Goal: Check status

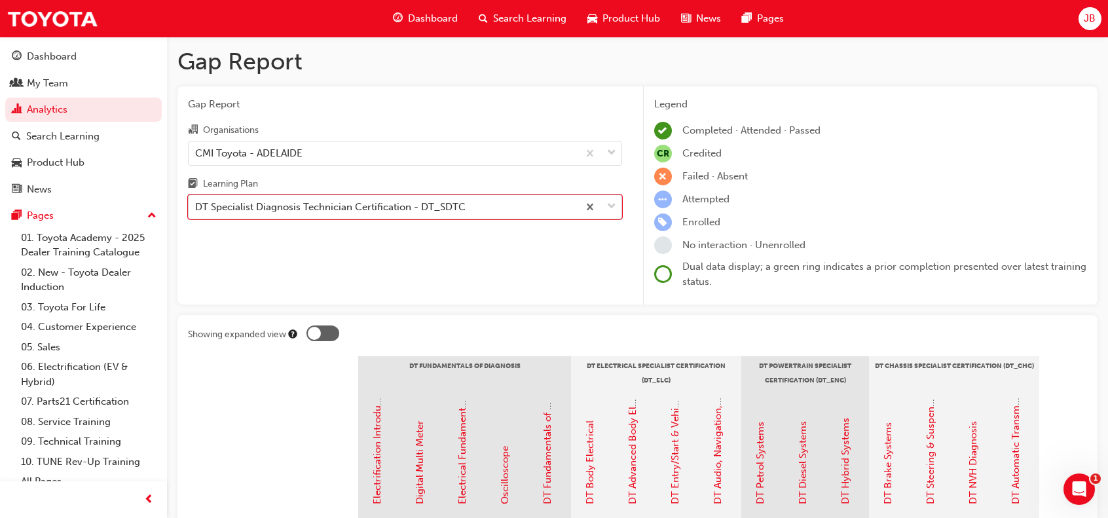
click at [488, 200] on div "DT Specialist Diagnosis Technician Certification - DT_SDTC" at bounding box center [383, 207] width 389 height 23
click at [196, 201] on input "Learning Plan option DT Specialist Diagnosis Technician Certification - DT_SDTC…" at bounding box center [195, 206] width 1 height 11
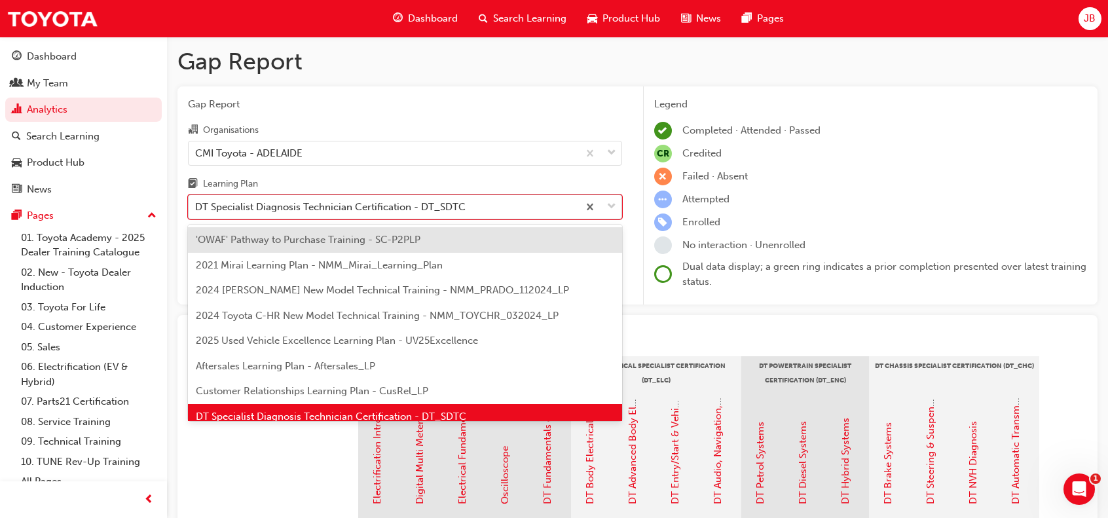
scroll to position [17, 0]
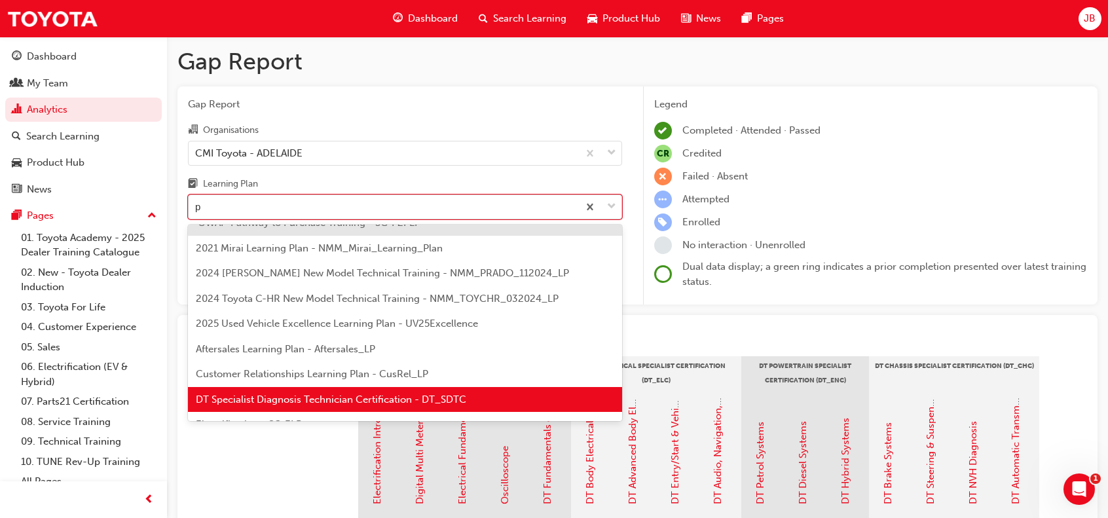
type input "pr"
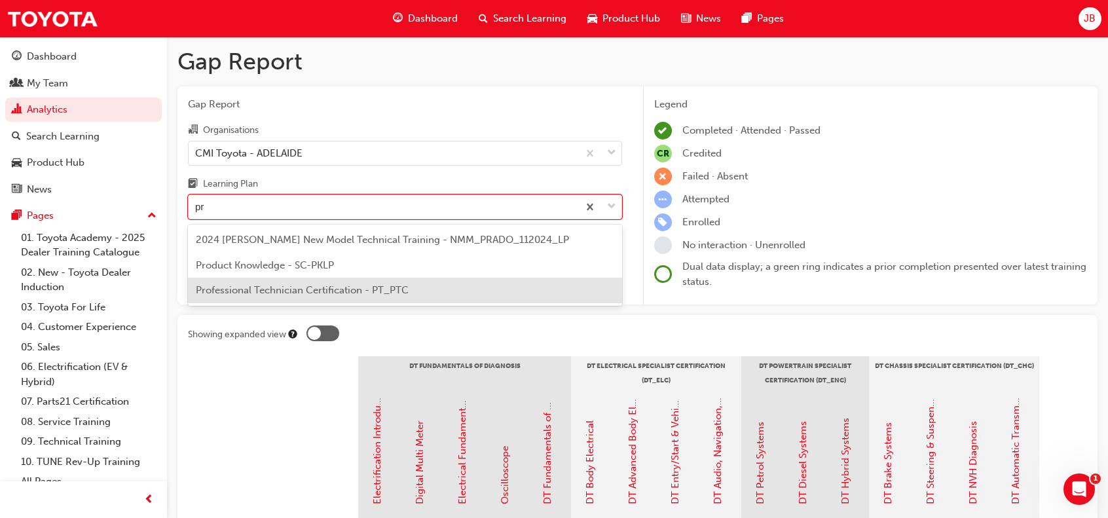
click at [342, 290] on span "Professional Technician Certification - PT_PTC" at bounding box center [302, 290] width 213 height 12
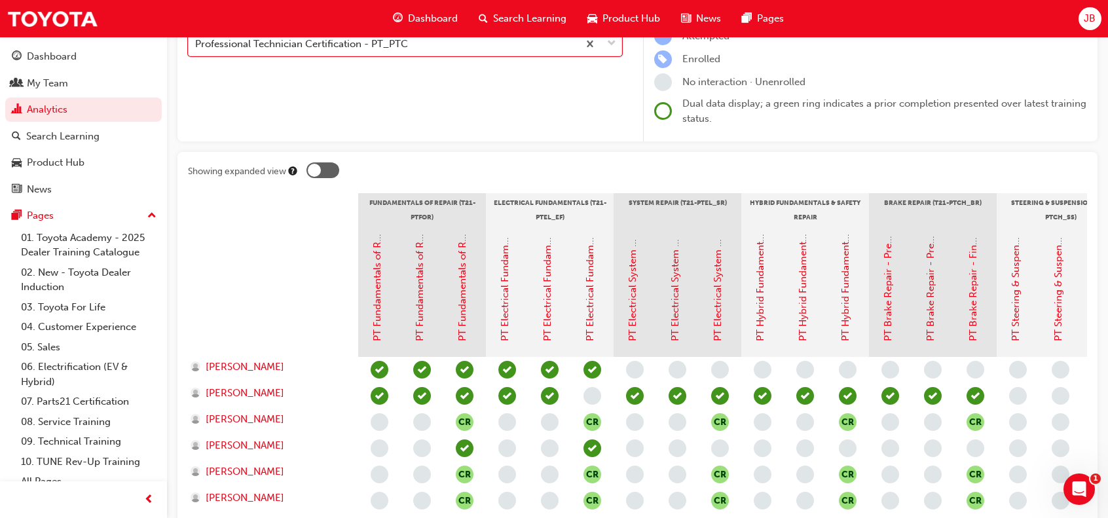
scroll to position [29, 0]
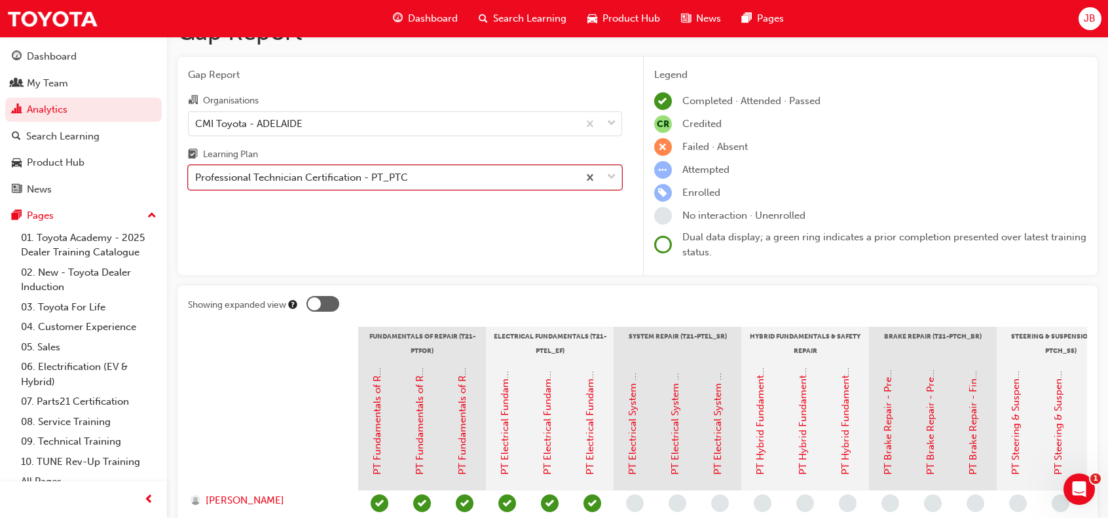
click at [316, 172] on div "Professional Technician Certification - PT_PTC" at bounding box center [301, 177] width 213 height 15
click at [196, 172] on input "Learning Plan option Professional Technician Certification - PT_PTC, selected. …" at bounding box center [195, 177] width 1 height 11
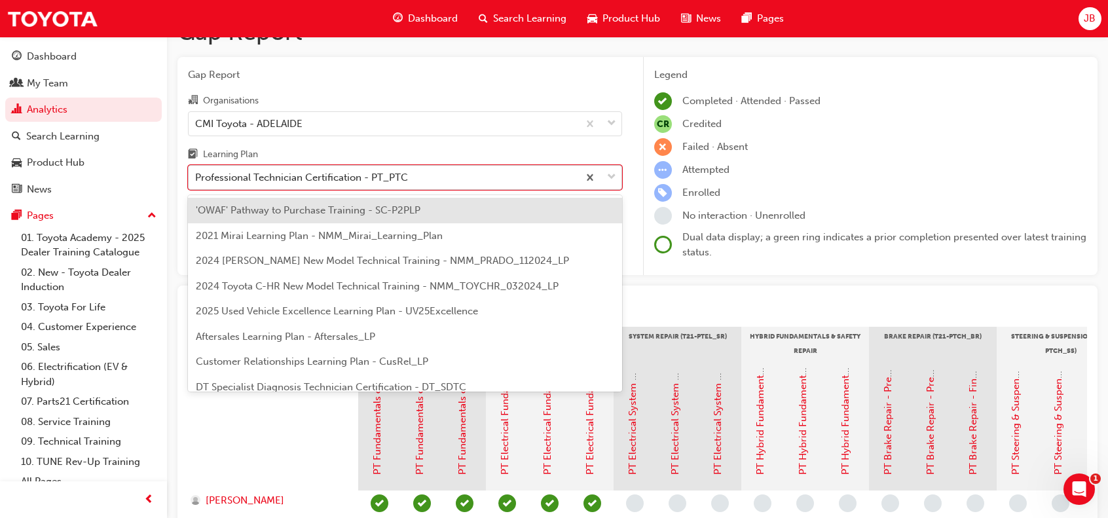
scroll to position [294, 0]
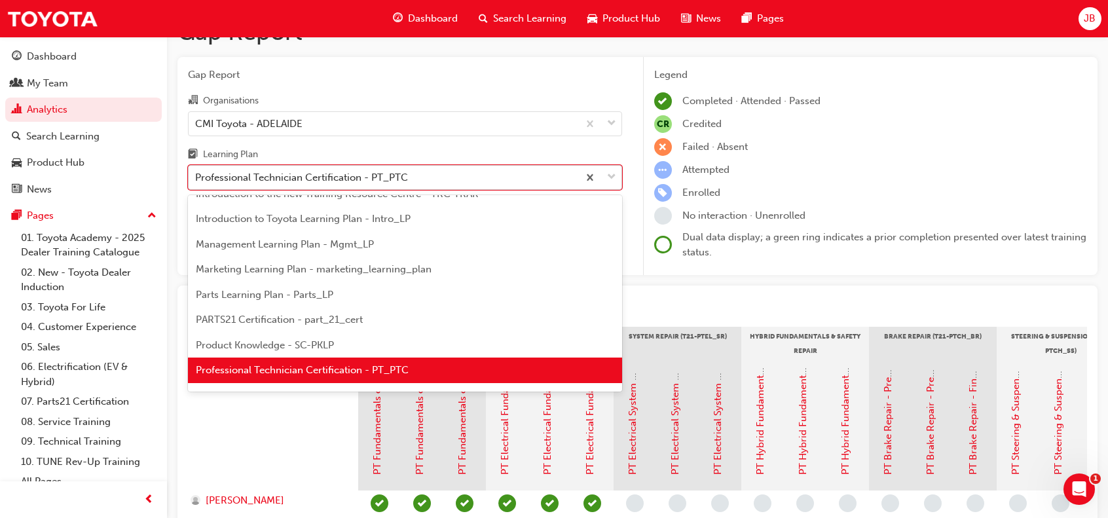
click at [316, 181] on div "Professional Technician Certification - PT_PTC" at bounding box center [301, 177] width 213 height 15
click at [196, 181] on input "Learning Plan option Professional Technician Certification - PT_PTC, selected. …" at bounding box center [195, 177] width 1 height 11
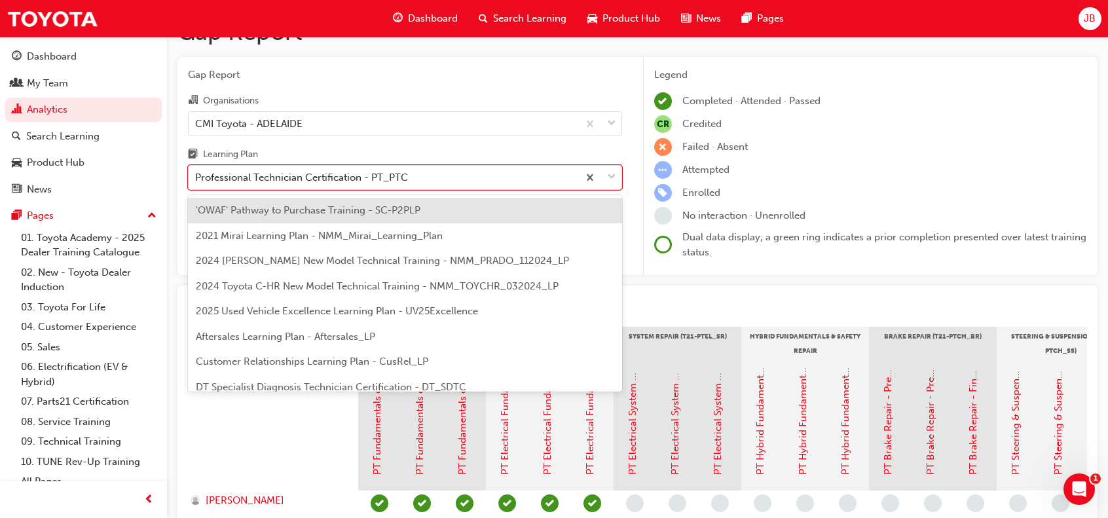
drag, startPoint x: 477, startPoint y: 183, endPoint x: 165, endPoint y: 189, distance: 311.6
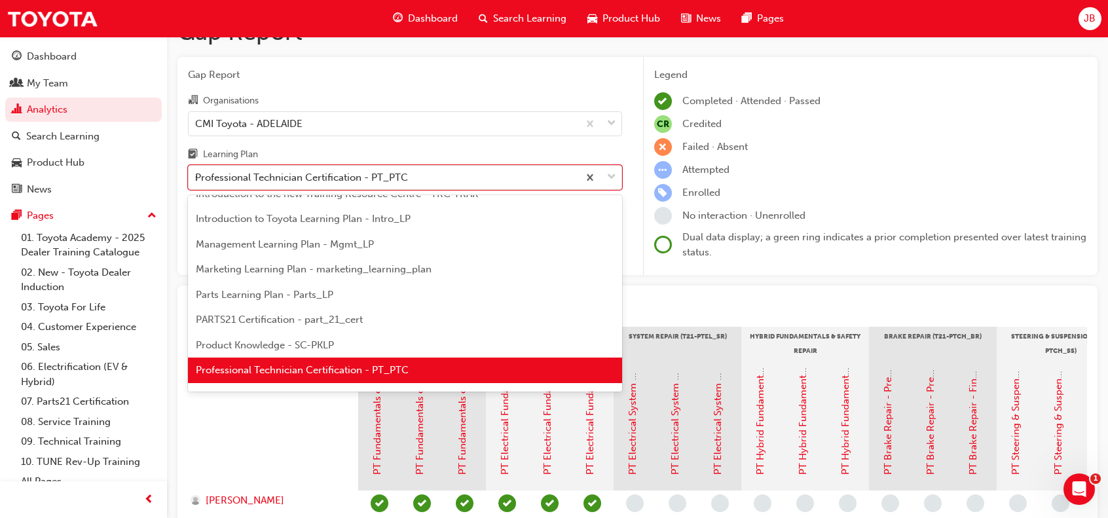
scroll to position [168, 0]
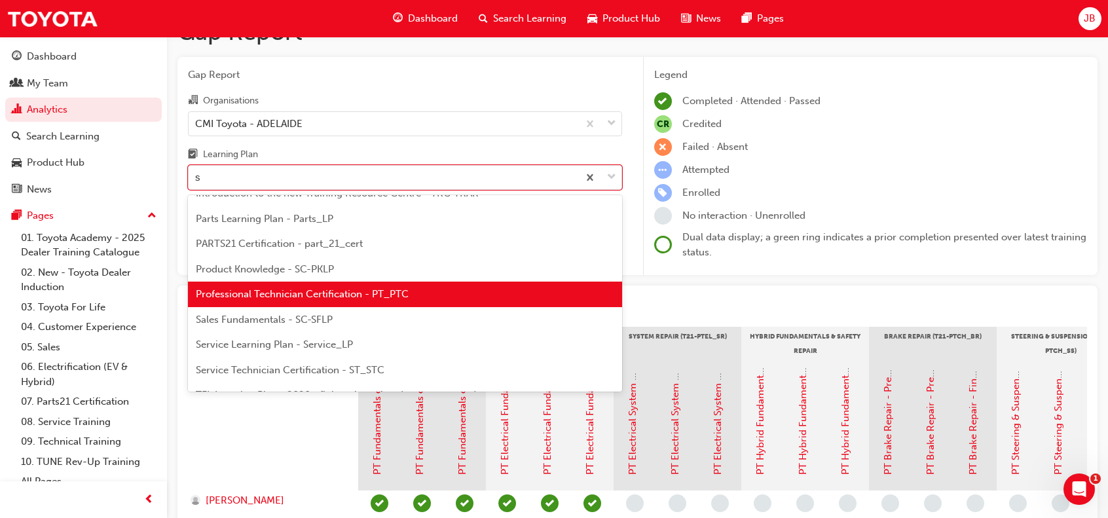
type input "se"
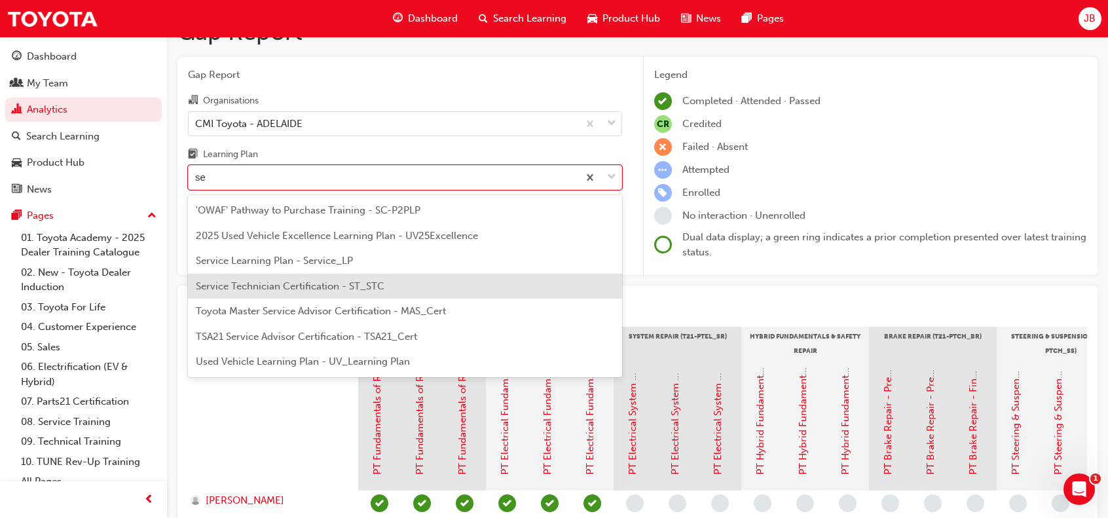
click at [291, 282] on span "Service Technician Certification - ST_STC" at bounding box center [290, 286] width 189 height 12
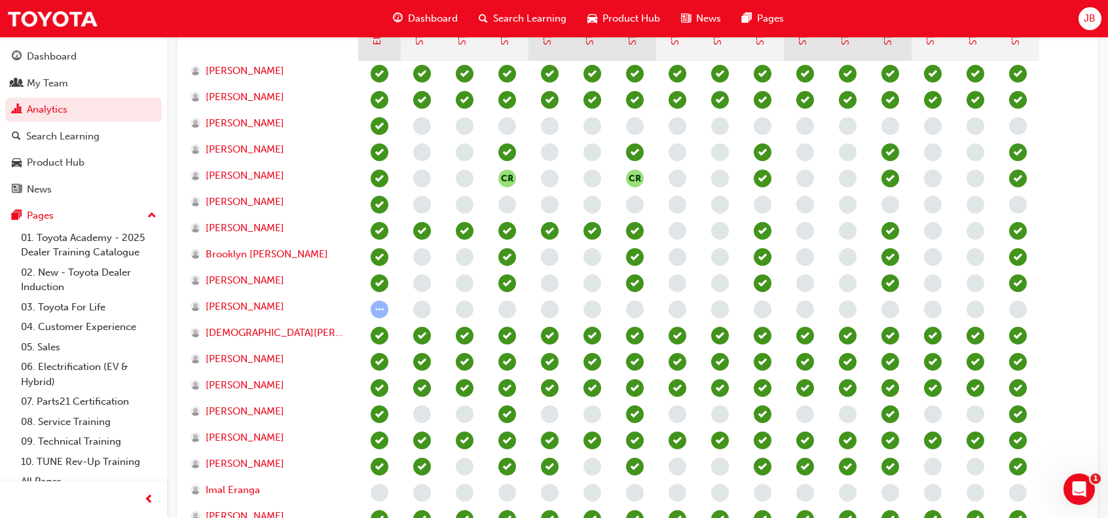
scroll to position [524, 0]
